Goal: Task Accomplishment & Management: Manage account settings

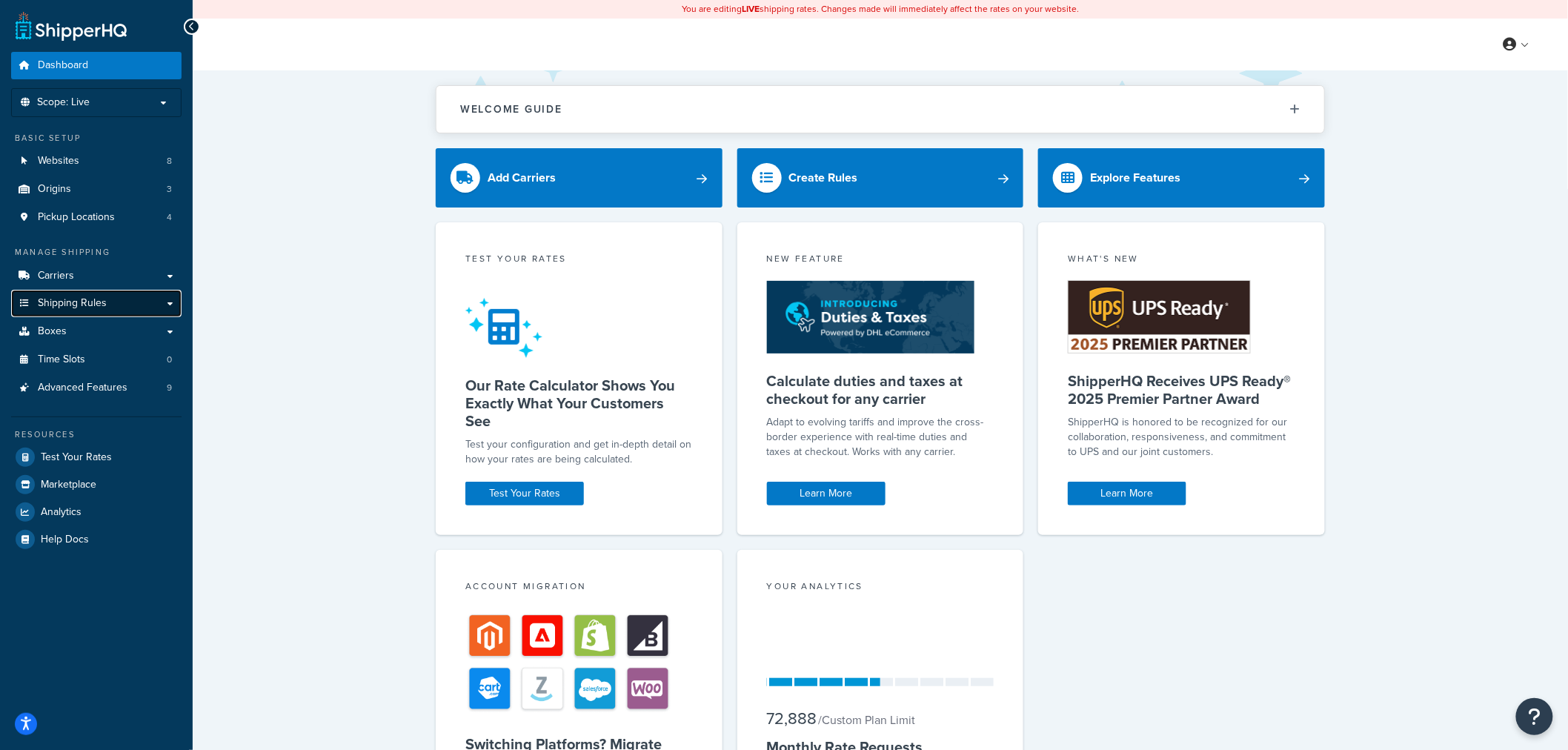
click at [79, 304] on span "Shipping Rules" at bounding box center [72, 303] width 69 height 12
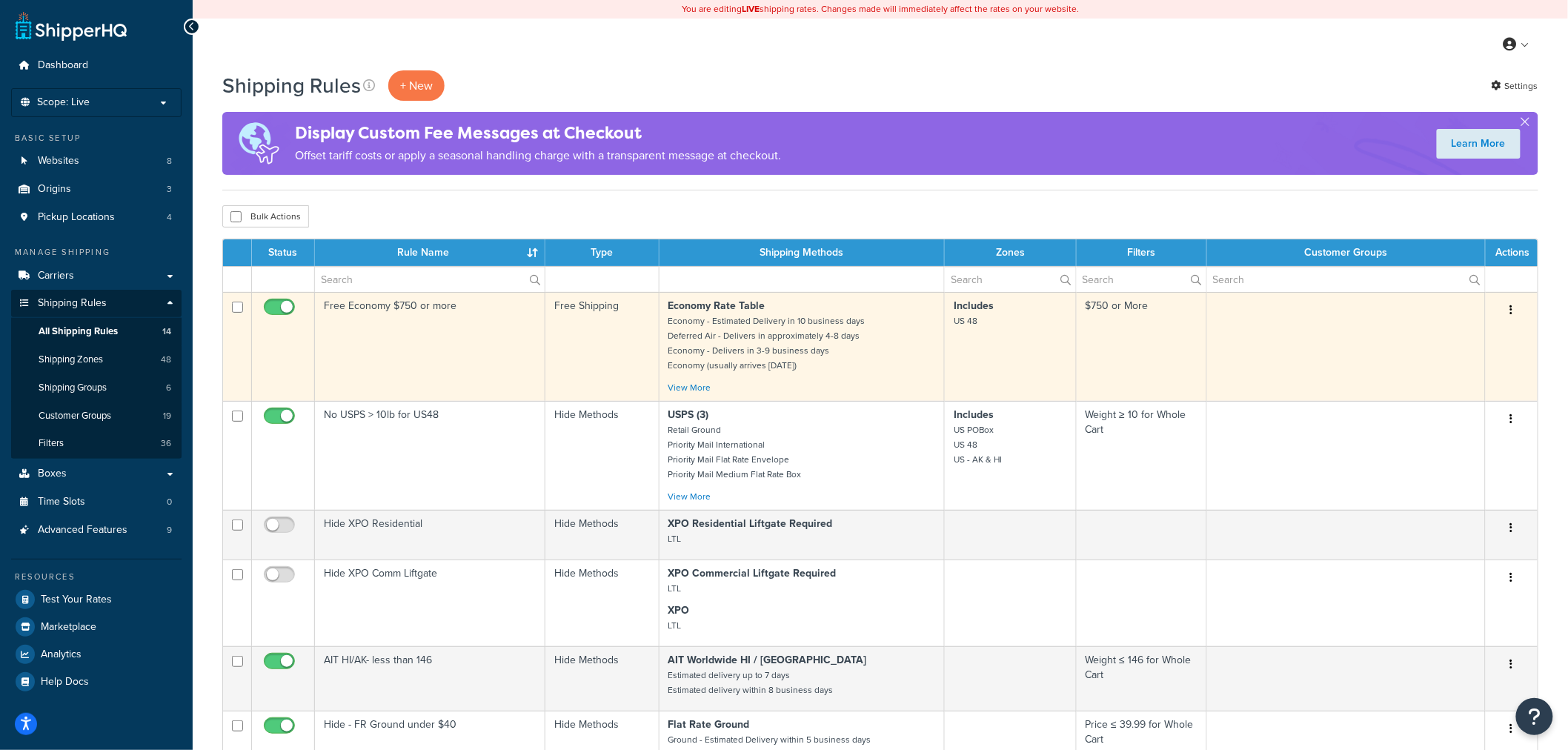
click at [1514, 308] on icon "button" at bounding box center [1512, 309] width 3 height 10
click at [1479, 335] on link "Edit" at bounding box center [1463, 338] width 117 height 30
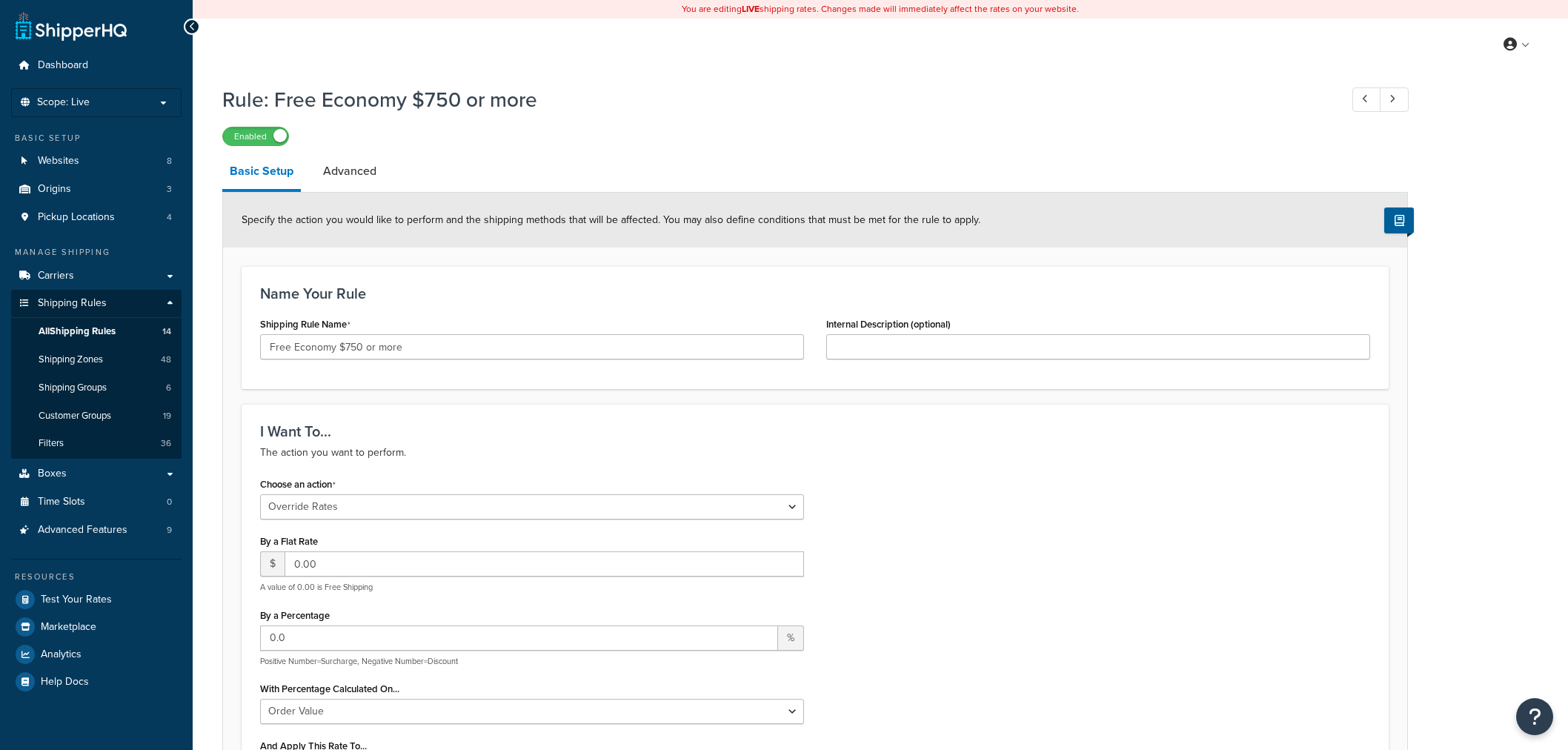
select select "OVERRIDE"
click at [65, 275] on span "Carriers" at bounding box center [56, 276] width 37 height 12
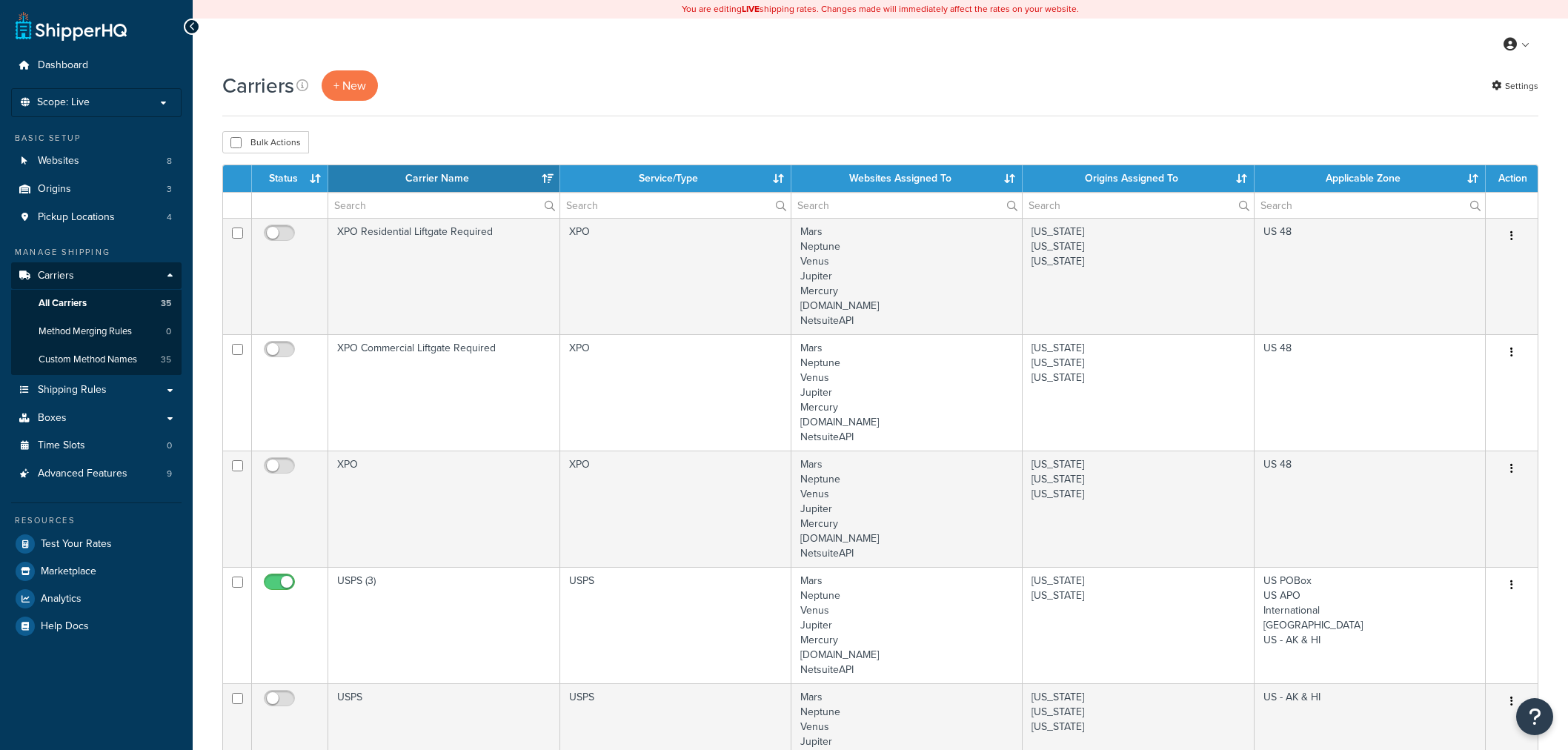
select select "15"
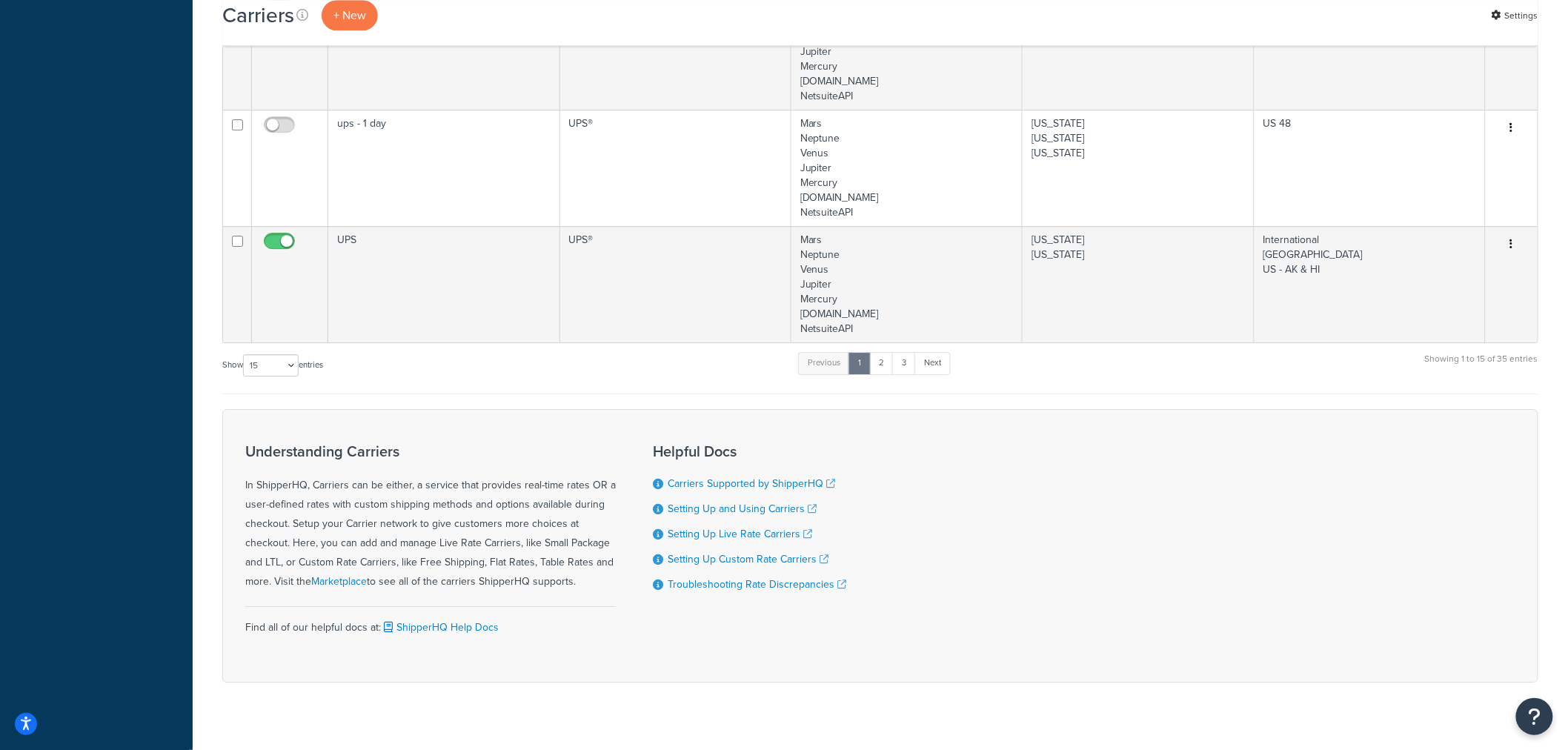
scroll to position [1834, 0]
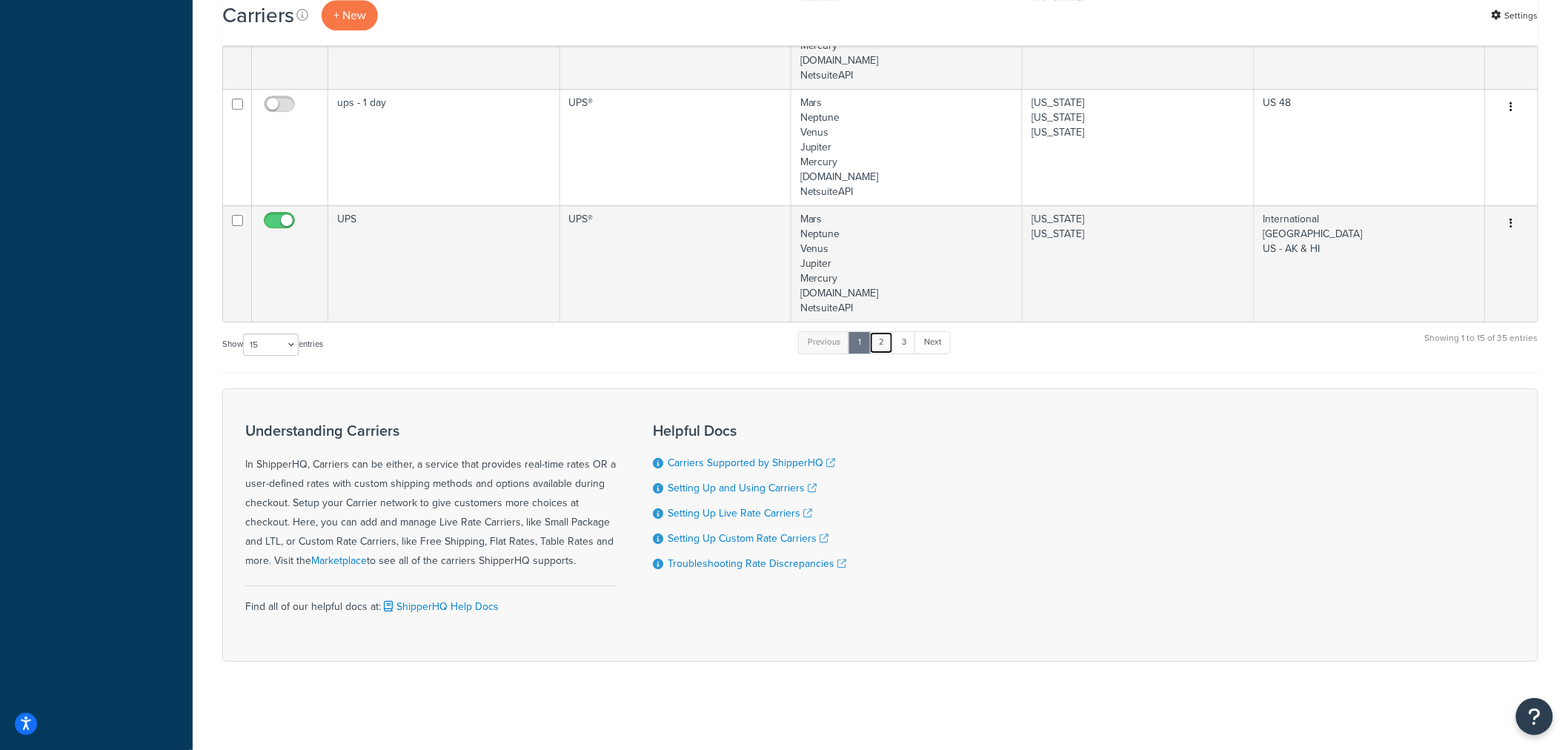
click at [885, 346] on link "2" at bounding box center [881, 342] width 24 height 23
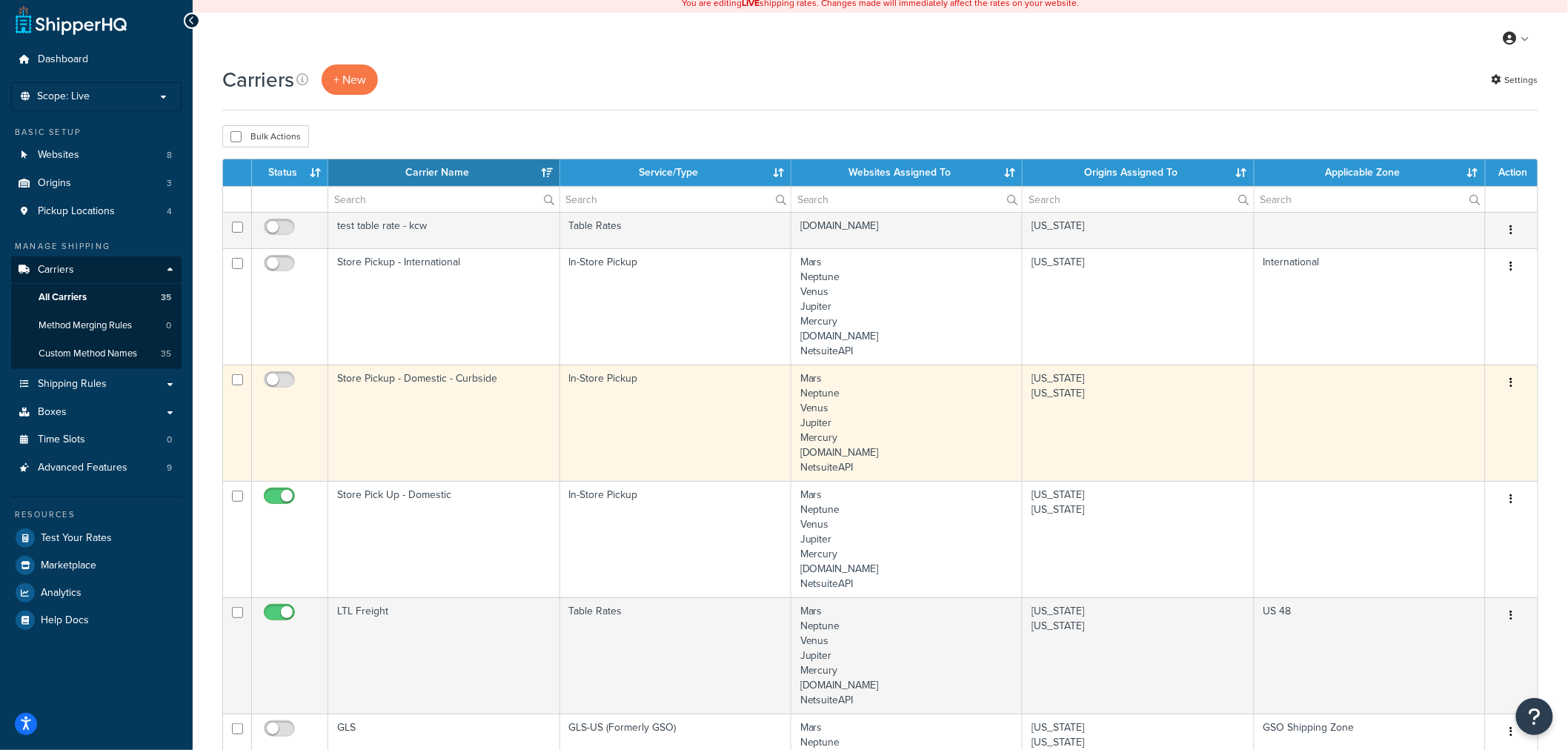
scroll to position [0, 0]
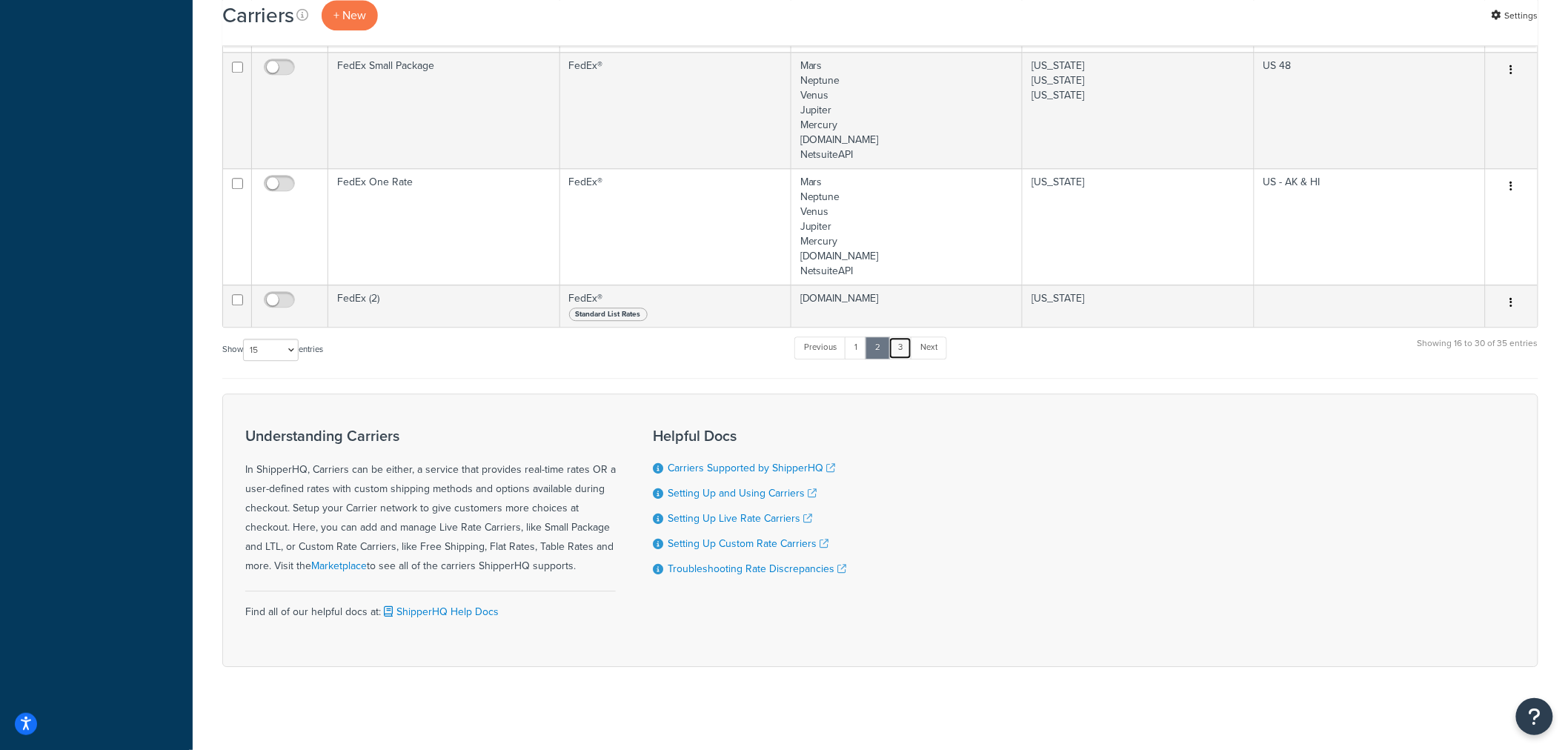
click at [900, 350] on link "3" at bounding box center [900, 347] width 23 height 23
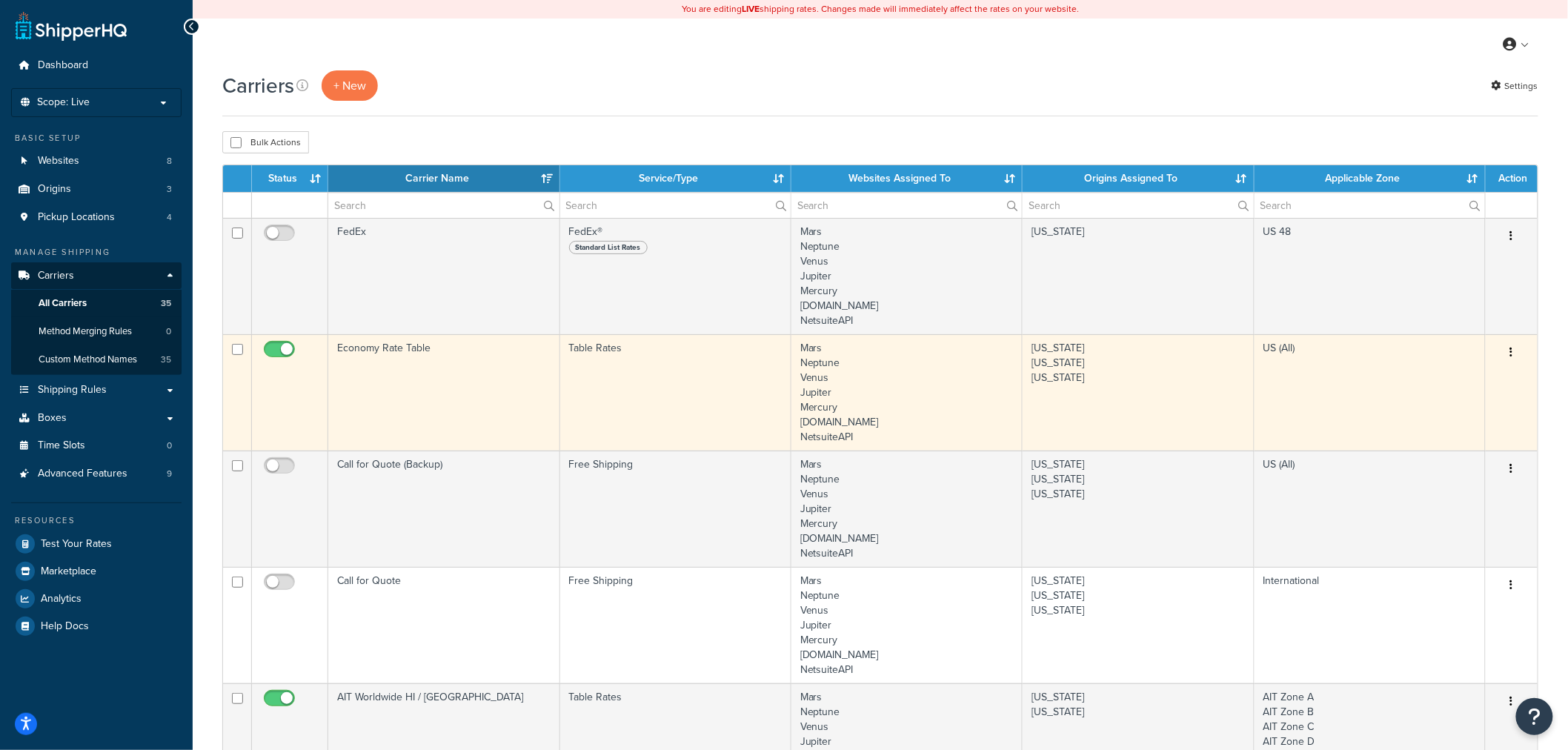
click at [1508, 351] on button "button" at bounding box center [1512, 352] width 21 height 23
click at [1454, 386] on link "Edit" at bounding box center [1453, 382] width 117 height 30
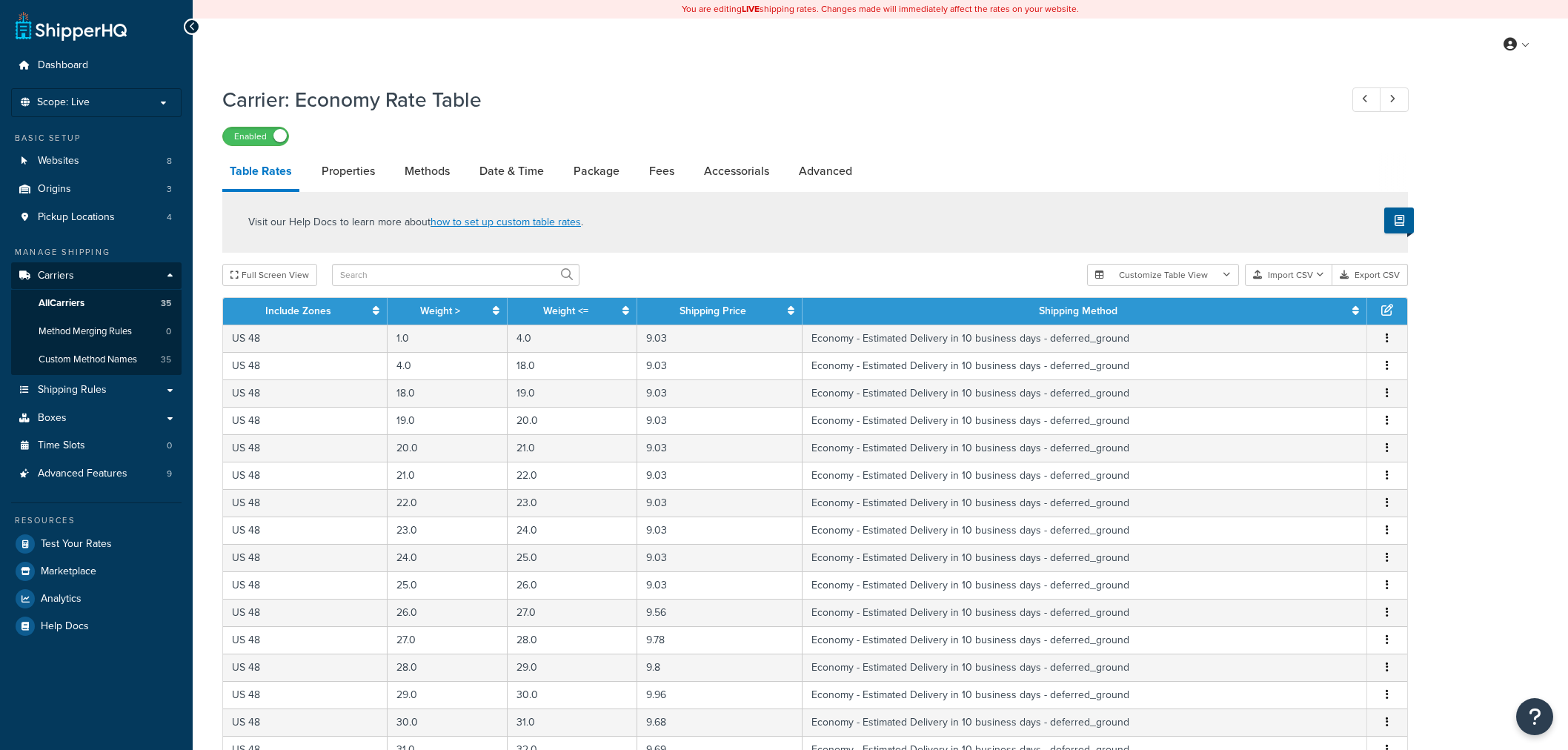
select select "25"
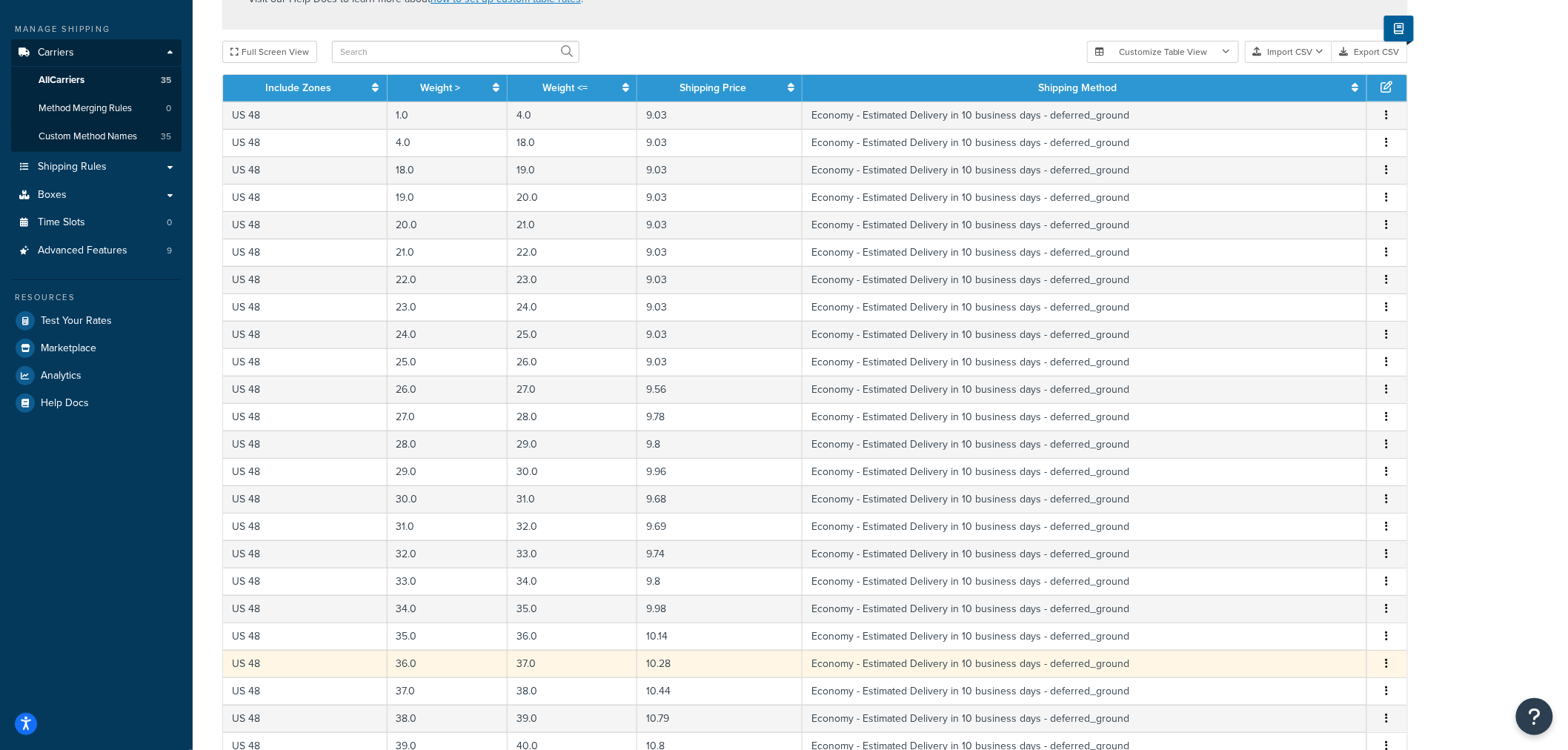
scroll to position [470, 0]
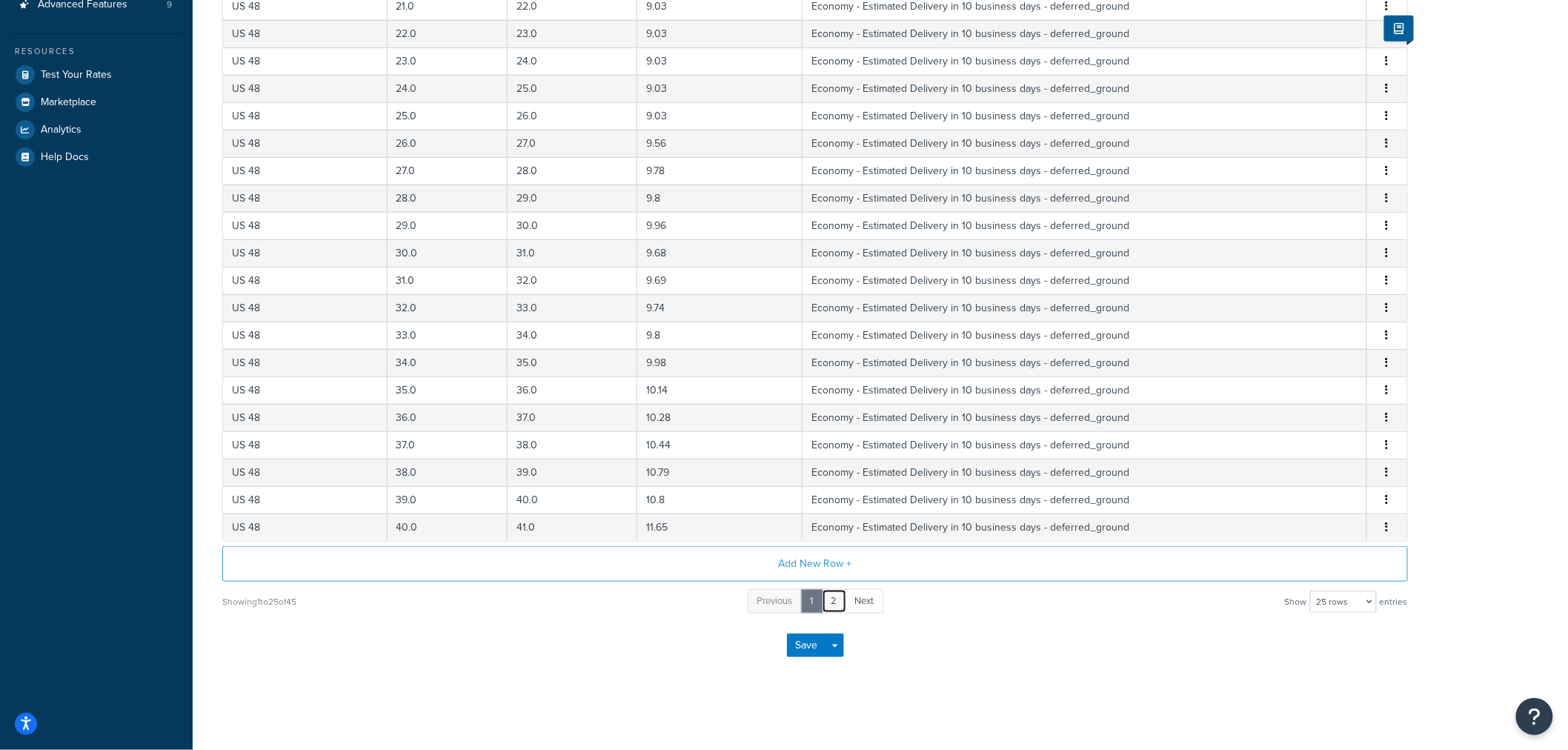
click at [837, 601] on link "2" at bounding box center [834, 601] width 25 height 24
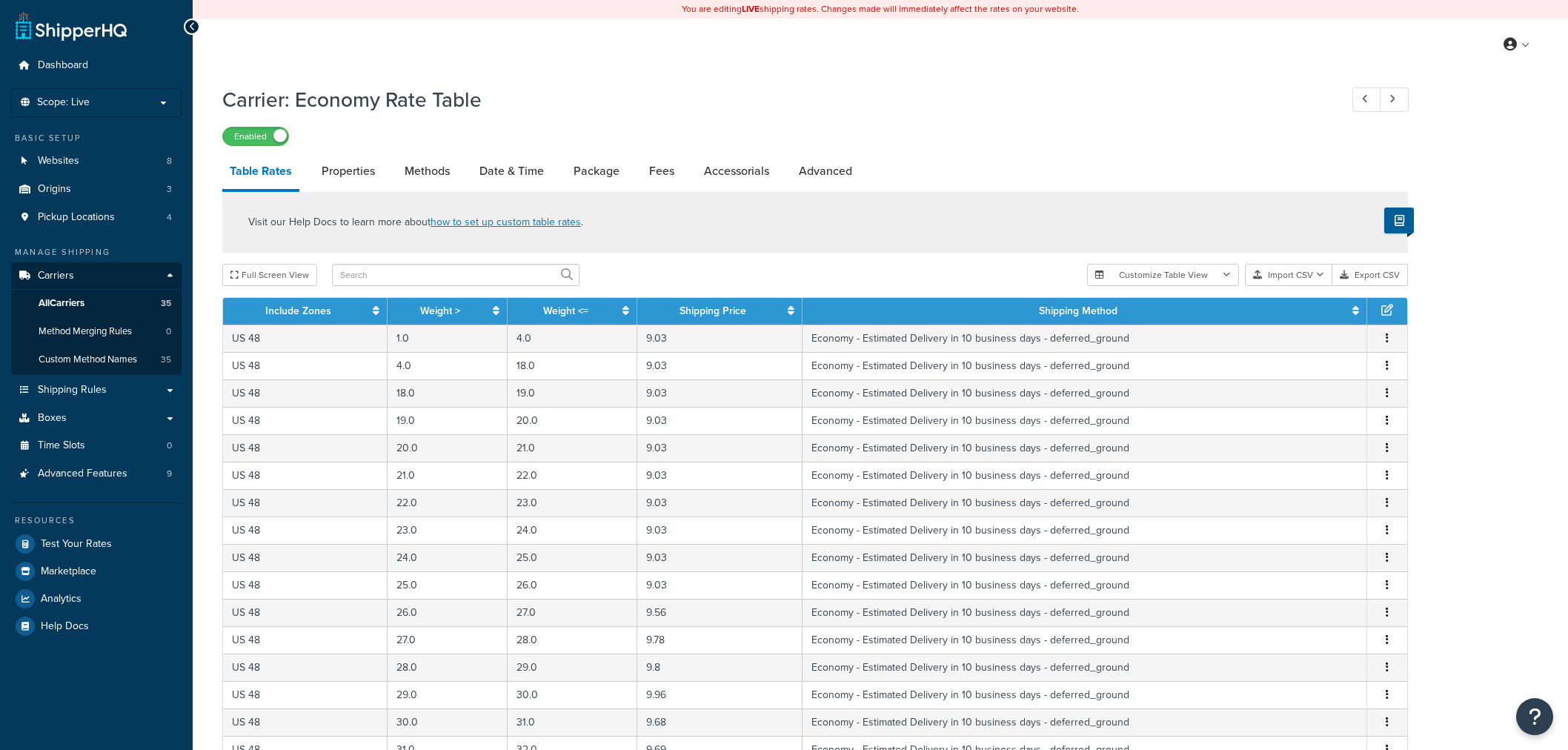
select select "25"
click at [89, 384] on span "Shipping Rules" at bounding box center [72, 390] width 69 height 12
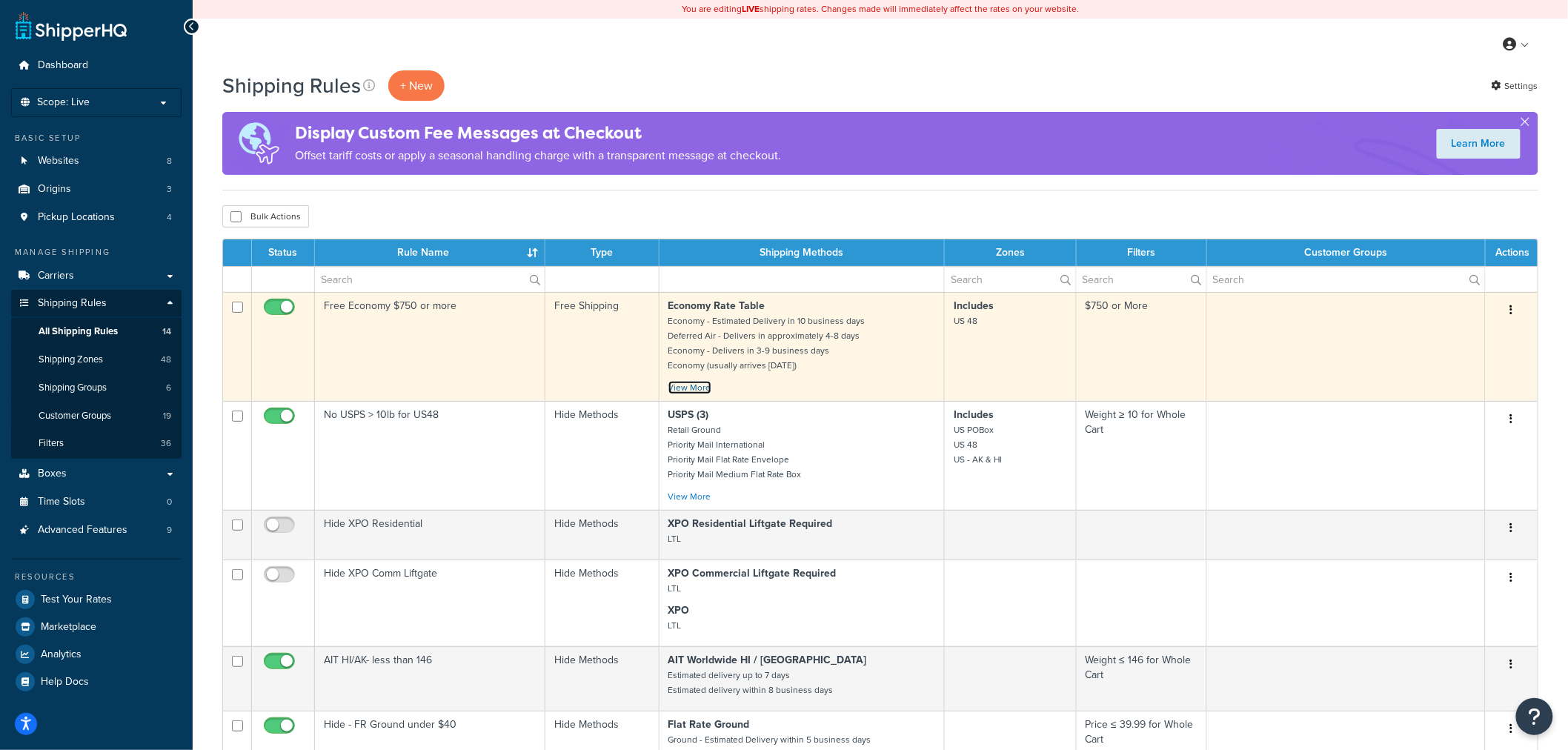
click at [697, 386] on link "View More" at bounding box center [689, 387] width 43 height 13
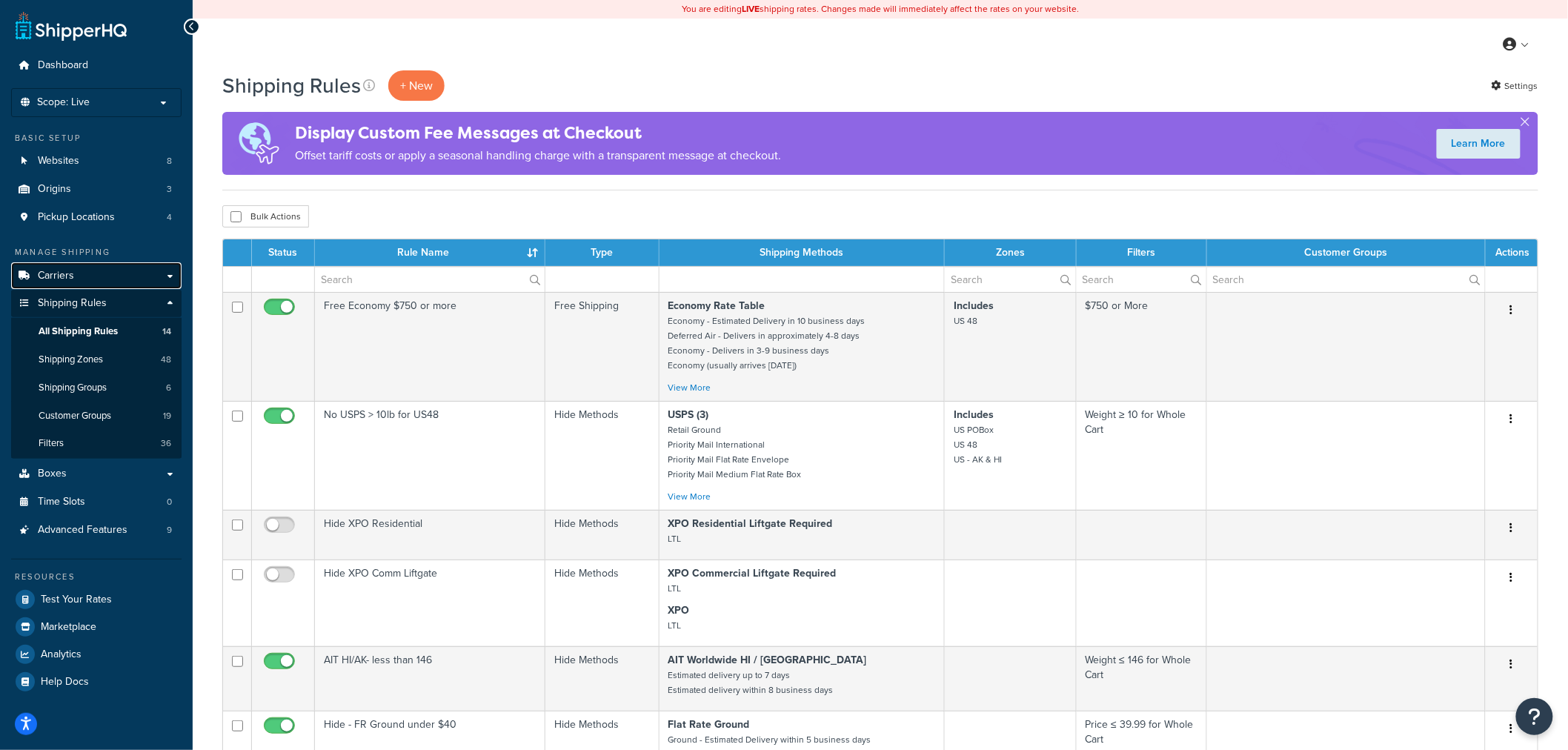
click at [51, 272] on span "Carriers" at bounding box center [56, 276] width 37 height 12
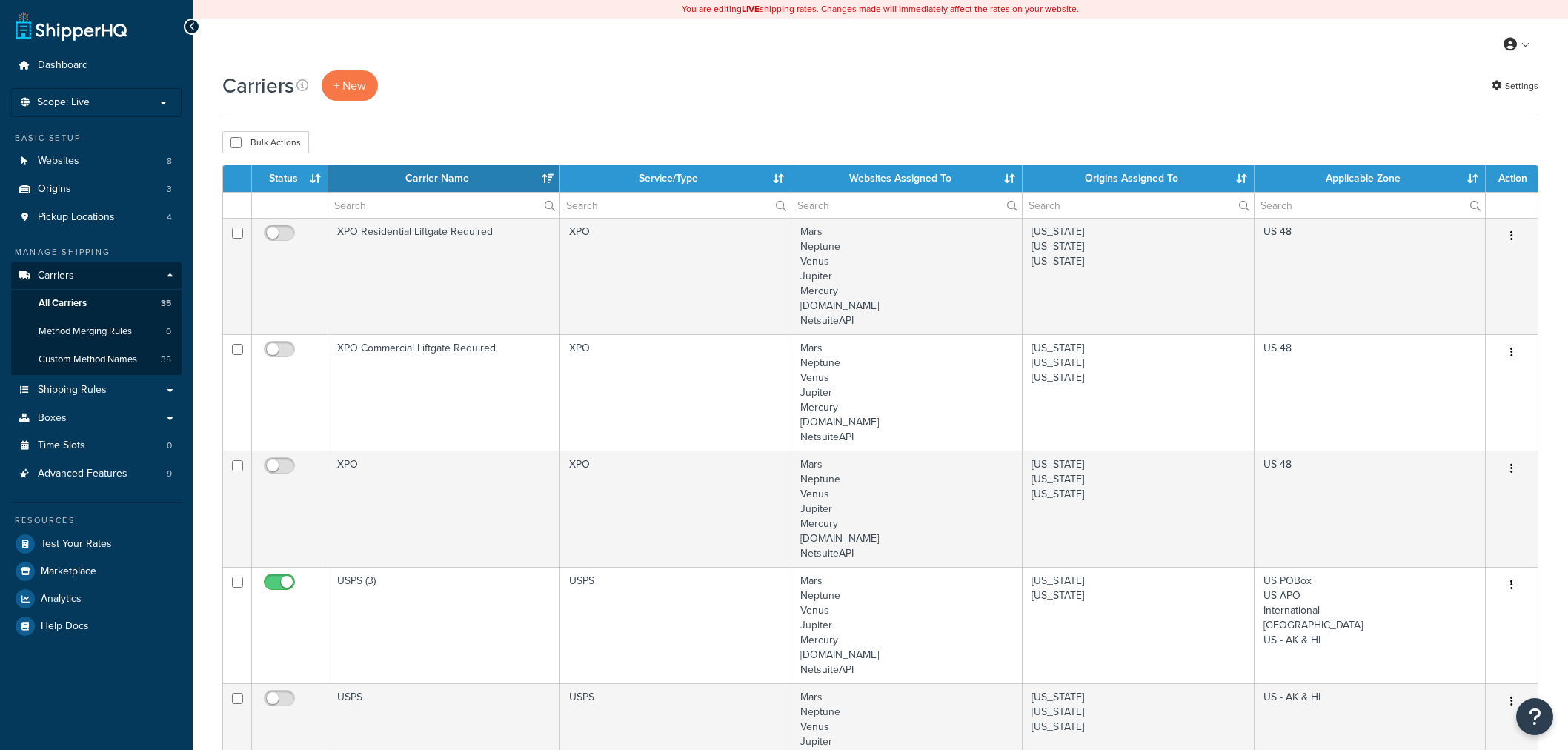
select select "15"
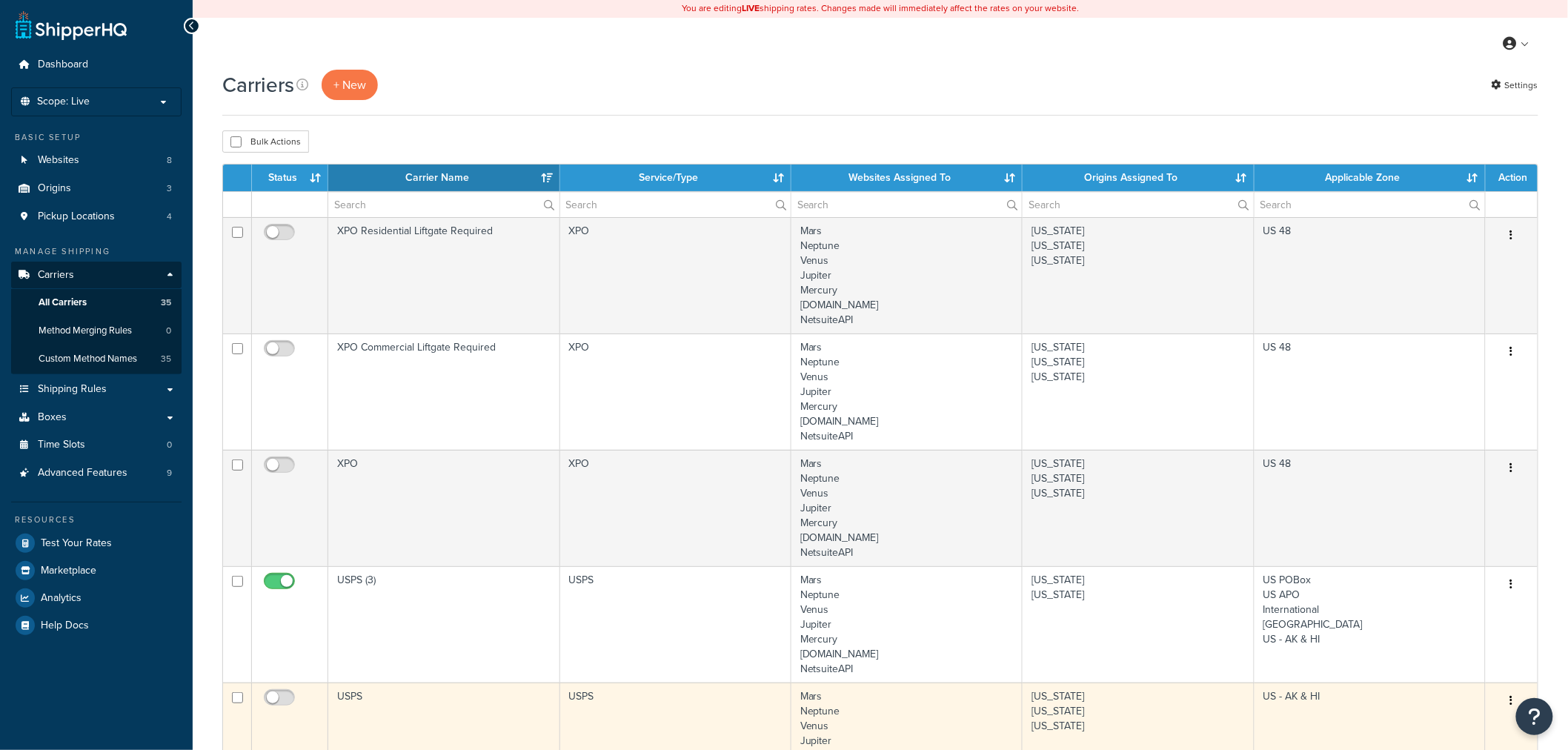
scroll to position [153, 0]
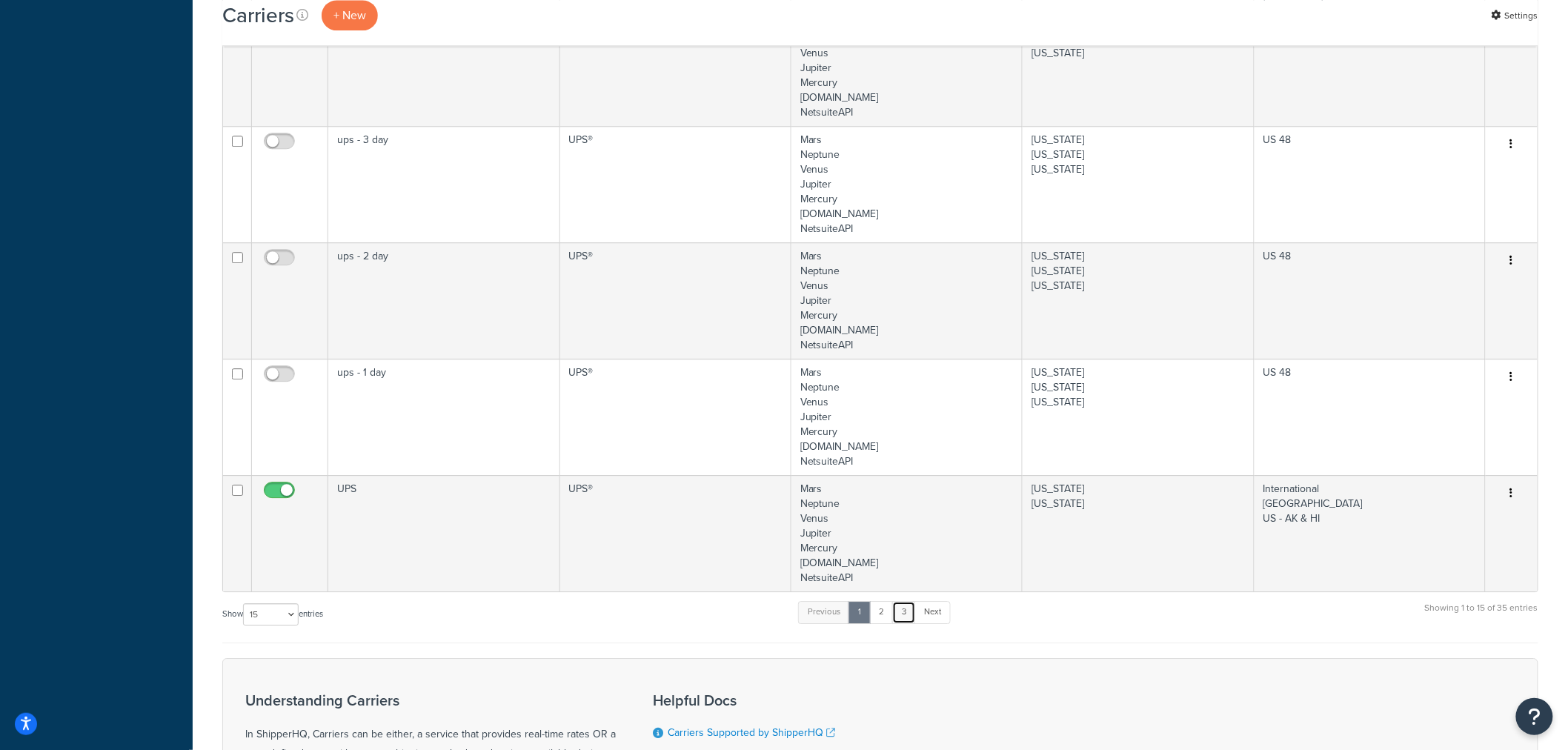
click at [904, 616] on link "3" at bounding box center [904, 612] width 23 height 23
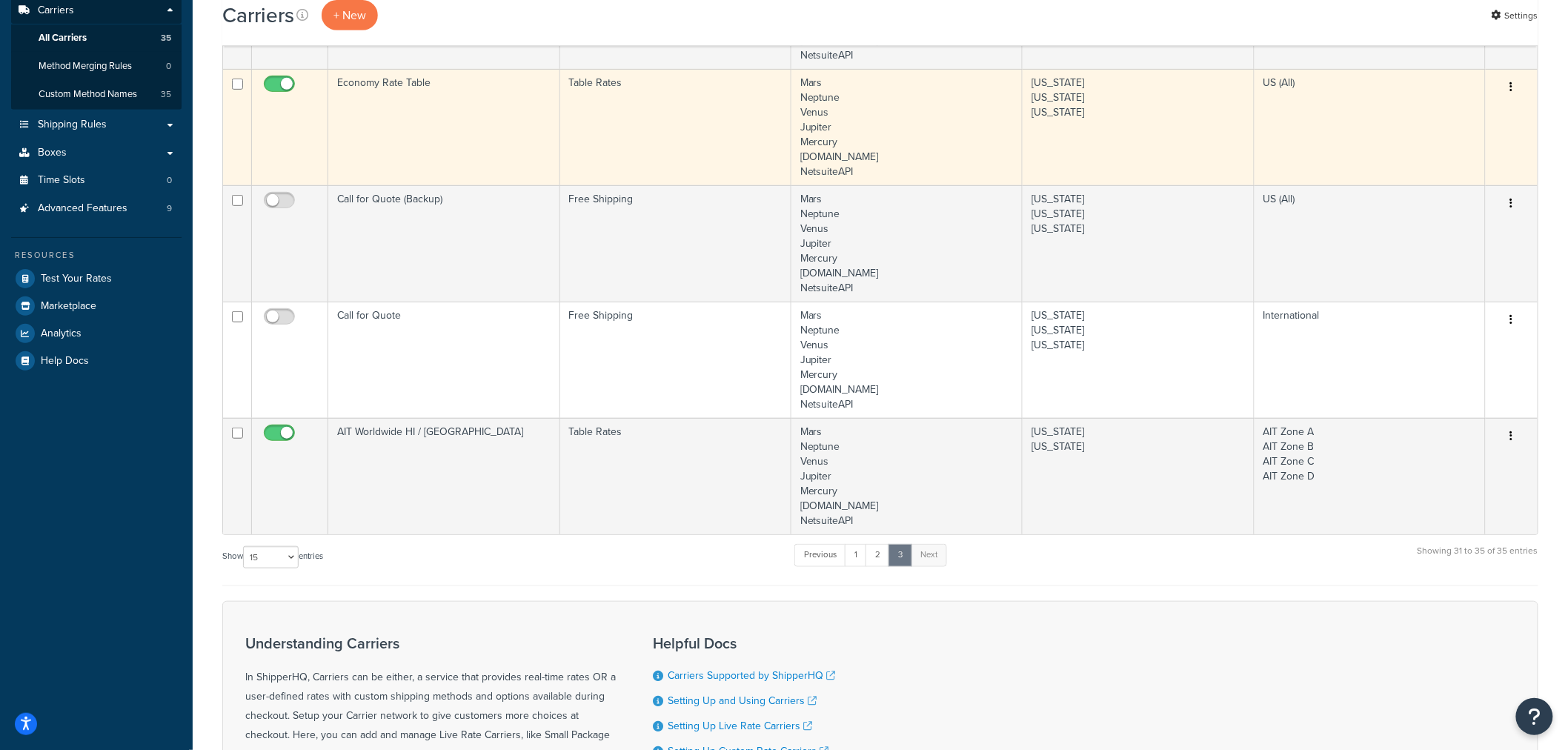
scroll to position [0, 0]
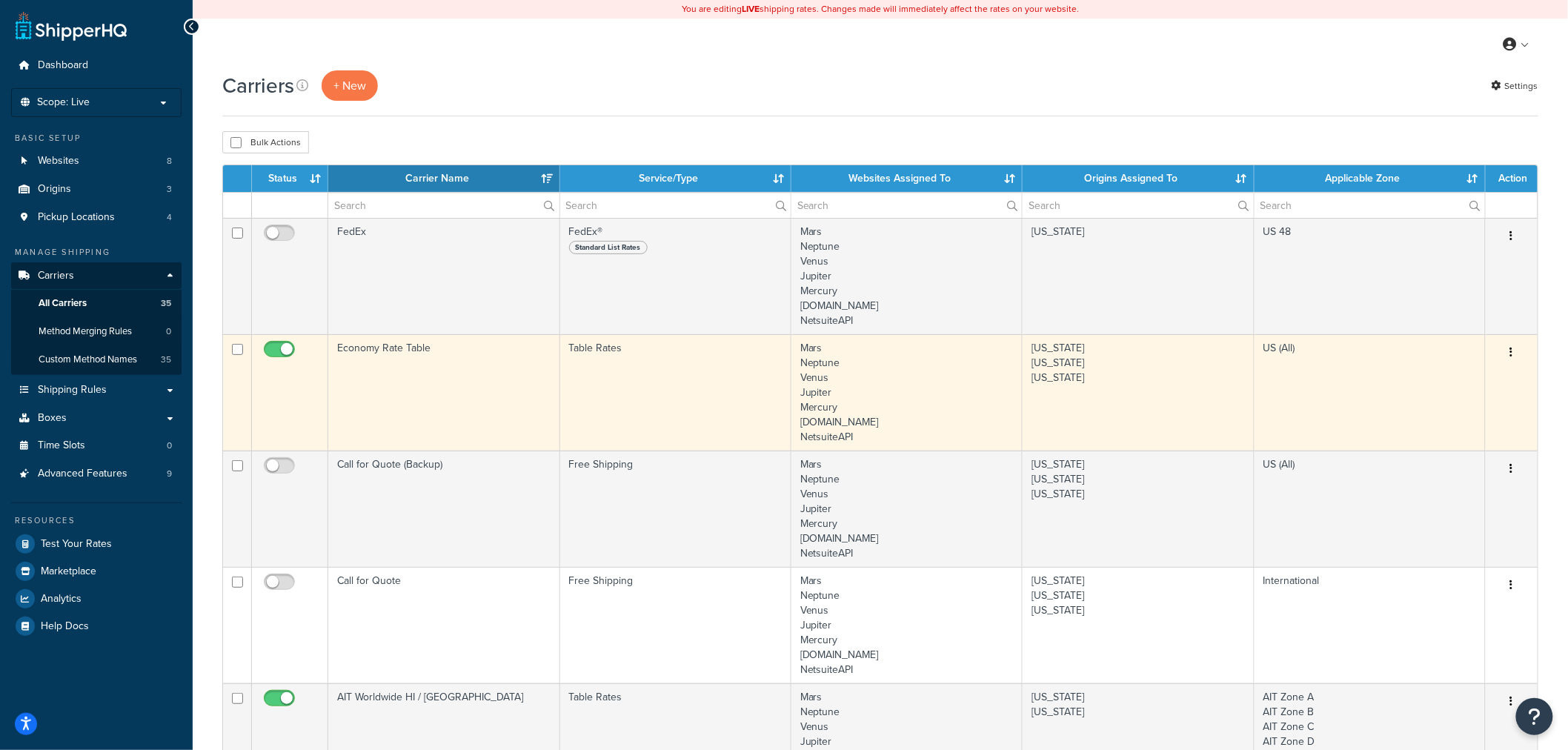
click at [1507, 349] on button "button" at bounding box center [1512, 352] width 21 height 23
click at [1461, 381] on link "Edit" at bounding box center [1453, 382] width 117 height 30
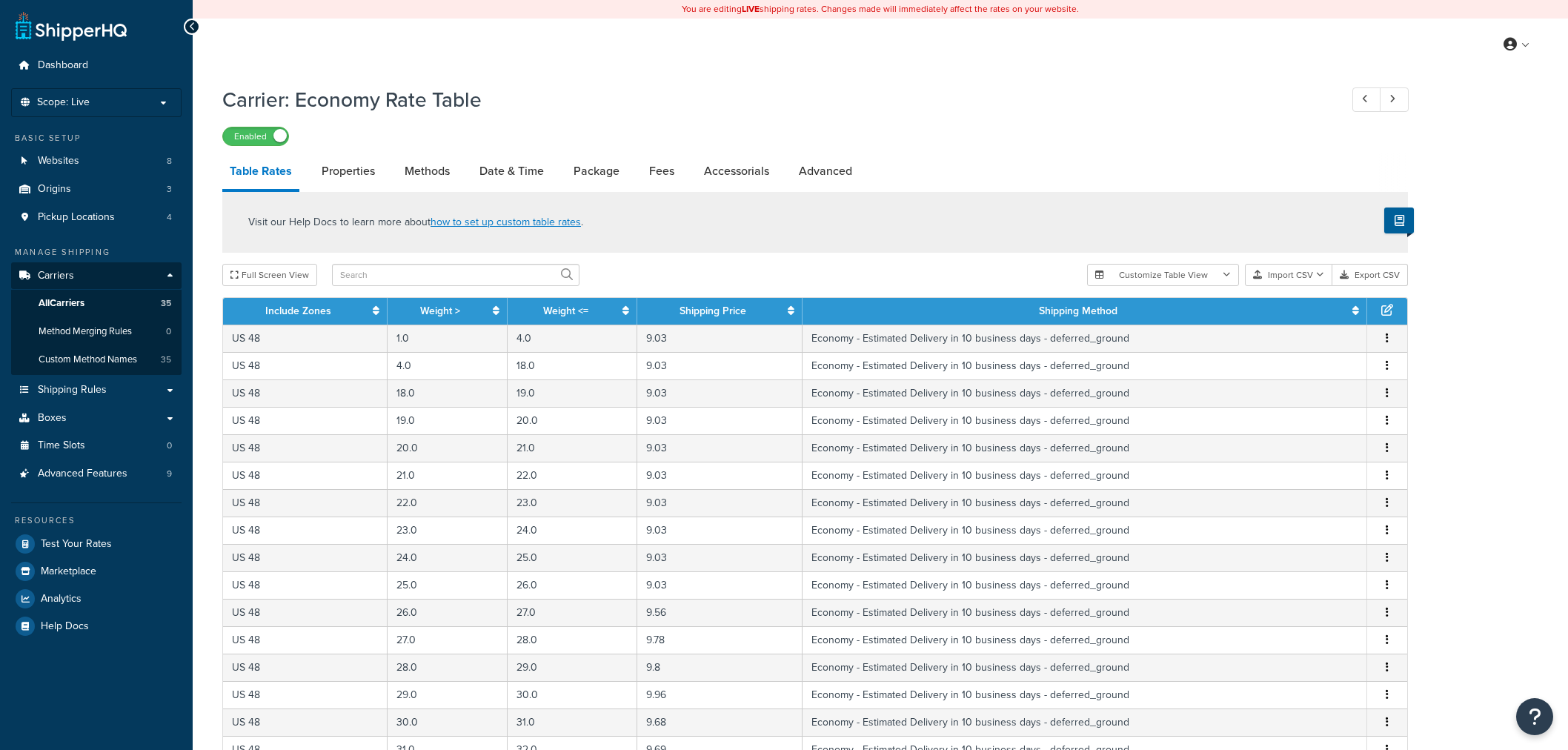
select select "25"
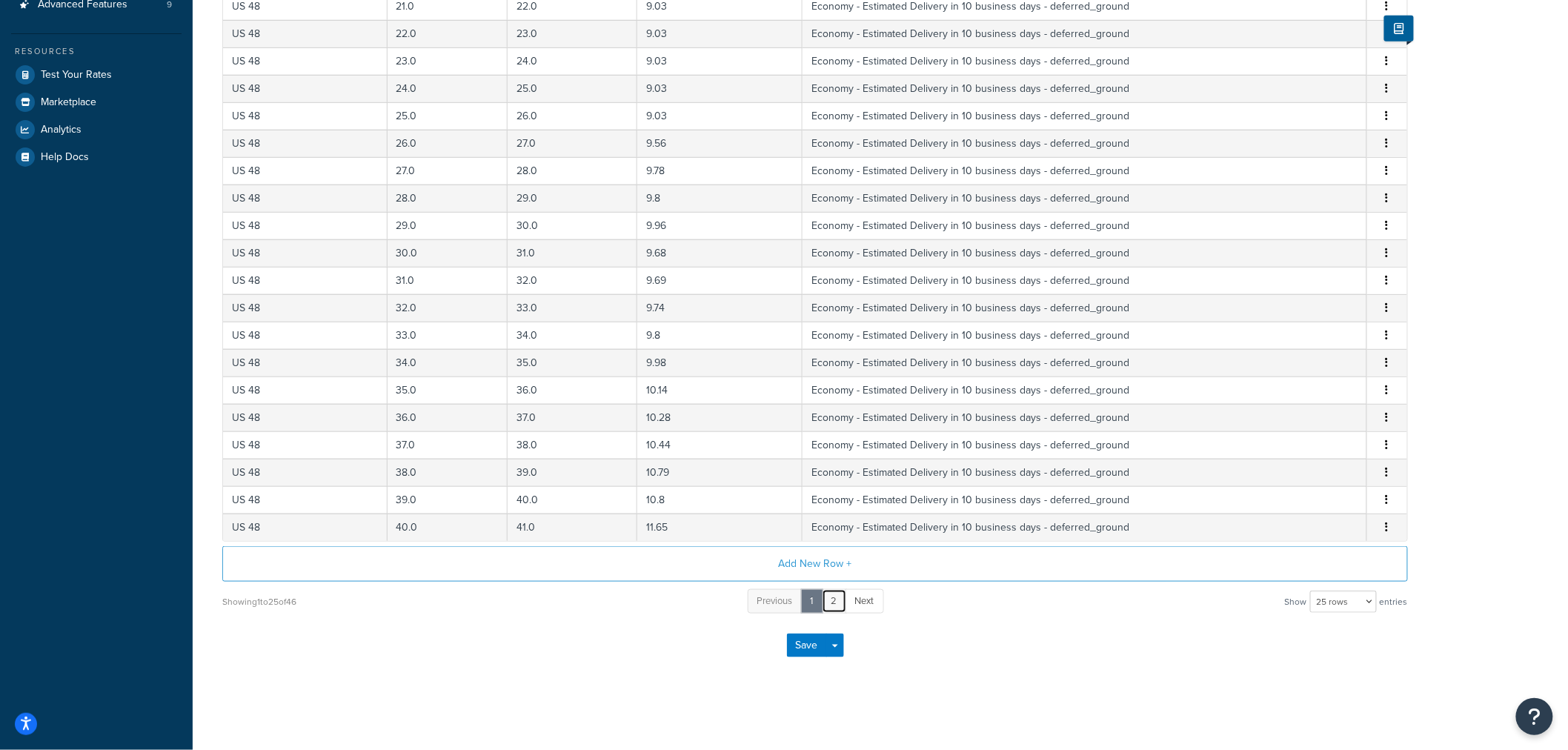
click at [839, 597] on link "2" at bounding box center [834, 601] width 25 height 24
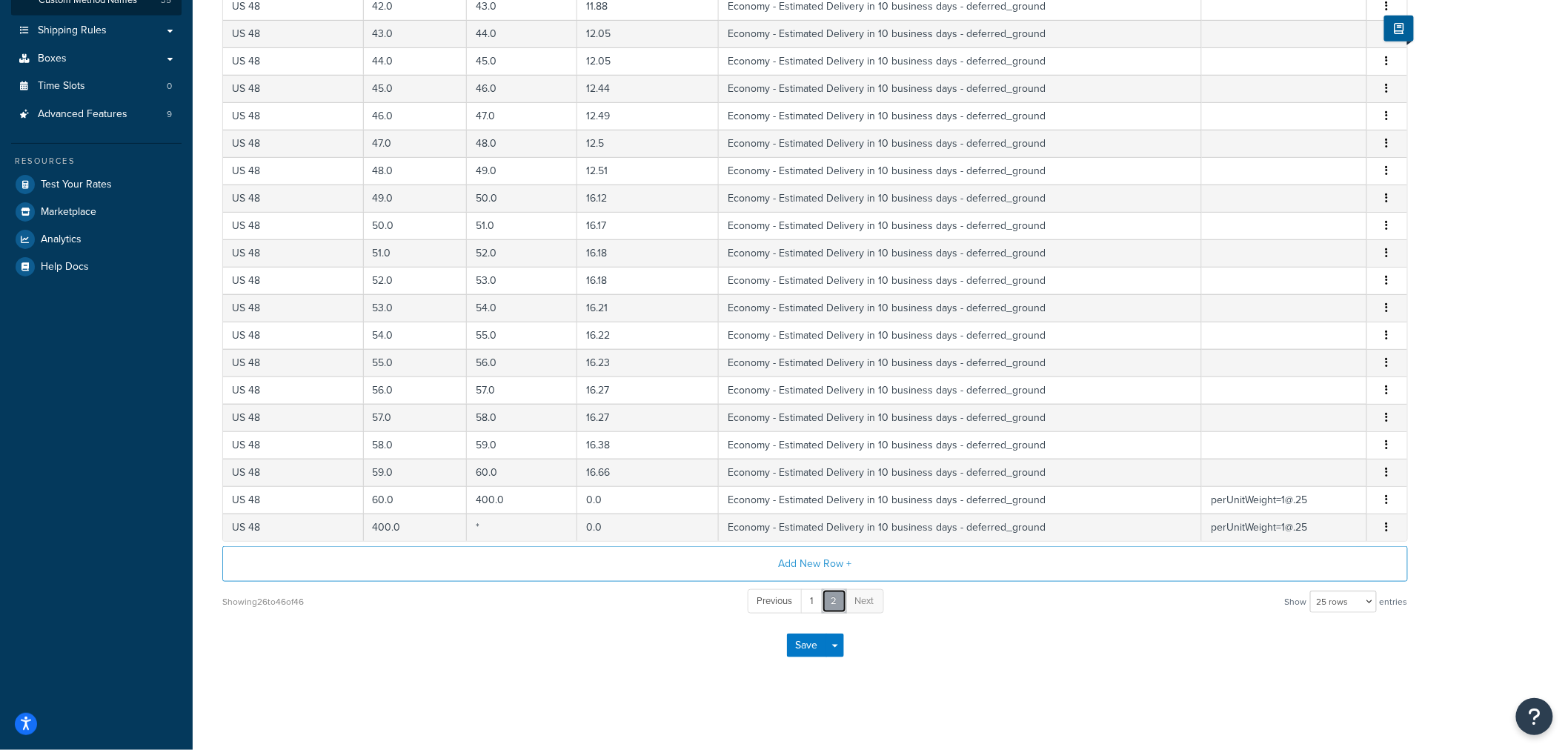
scroll to position [359, 0]
